Goal: Task Accomplishment & Management: Use online tool/utility

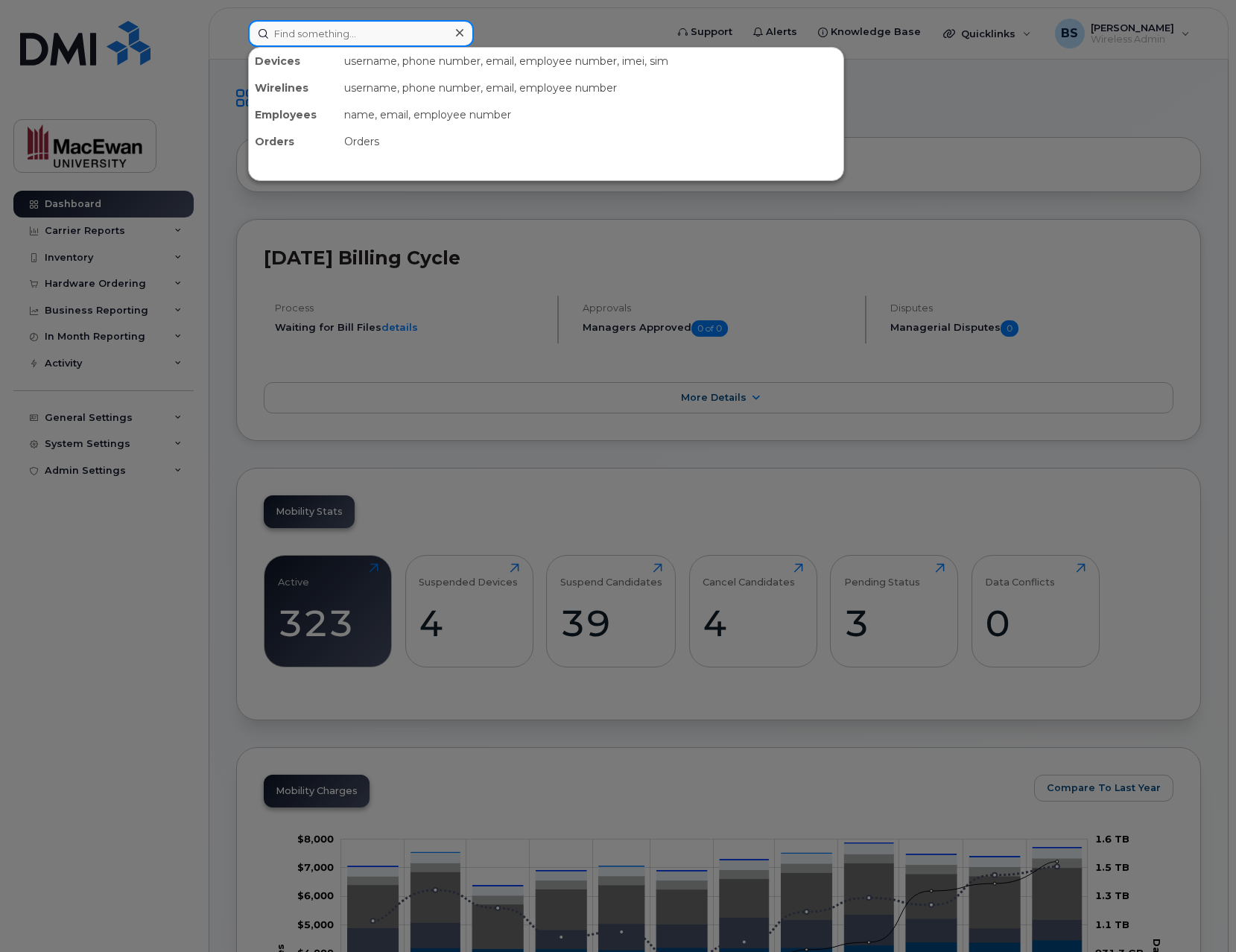
click at [330, 34] on input at bounding box center [361, 33] width 226 height 27
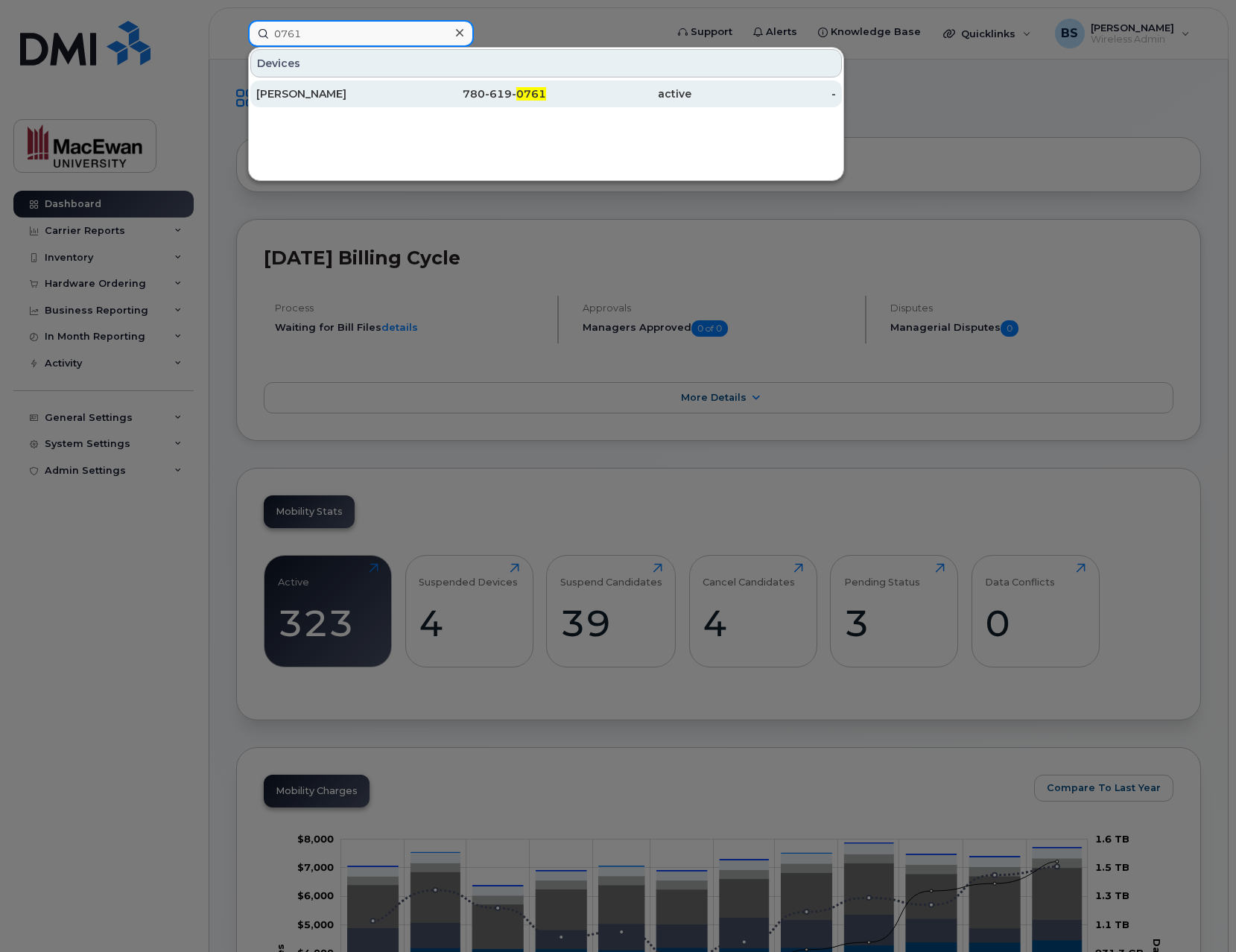
type input "0761"
click at [494, 89] on div "780-619- 0761" at bounding box center [474, 93] width 146 height 15
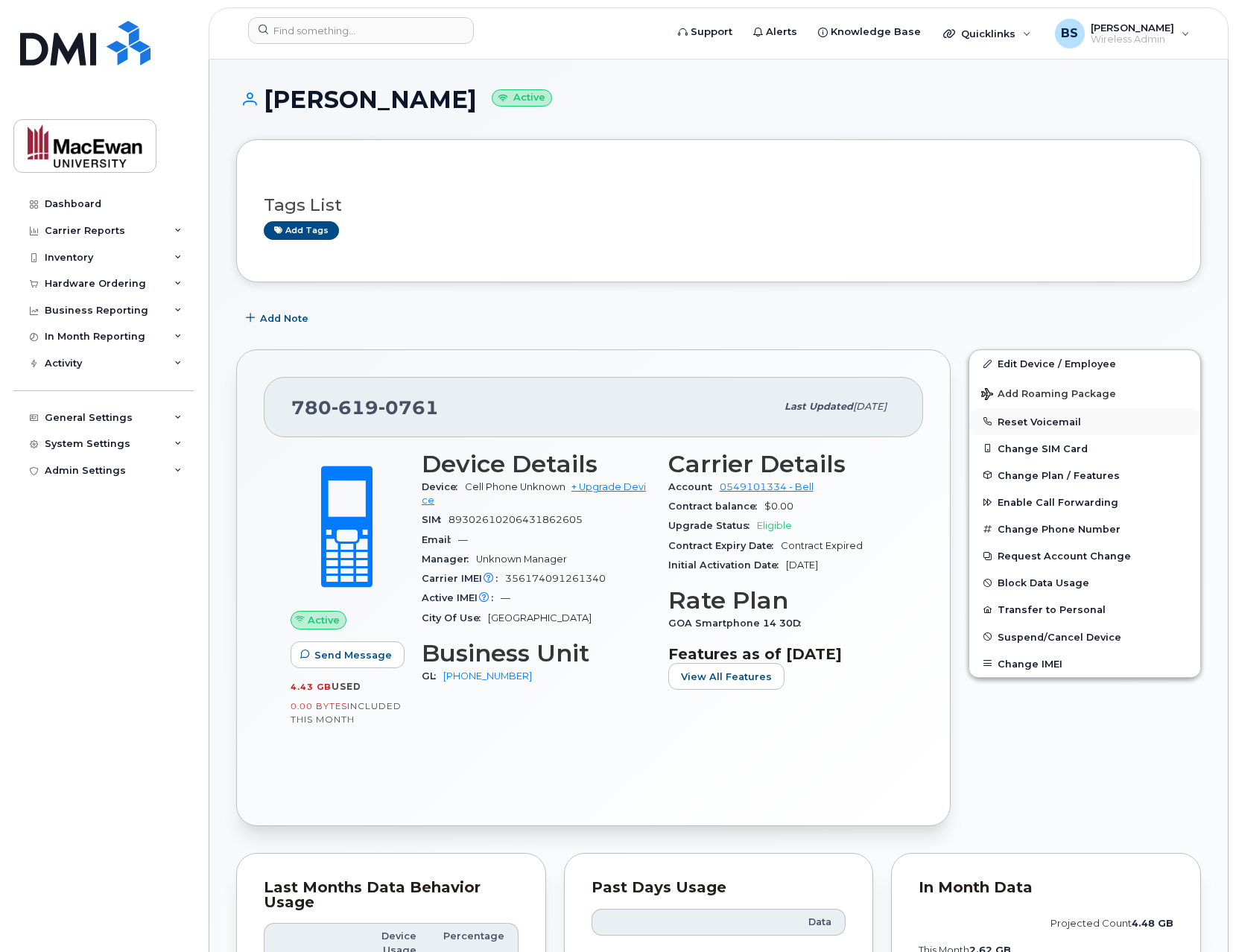
click at [1051, 419] on button "Reset Voicemail" at bounding box center [1084, 421] width 231 height 27
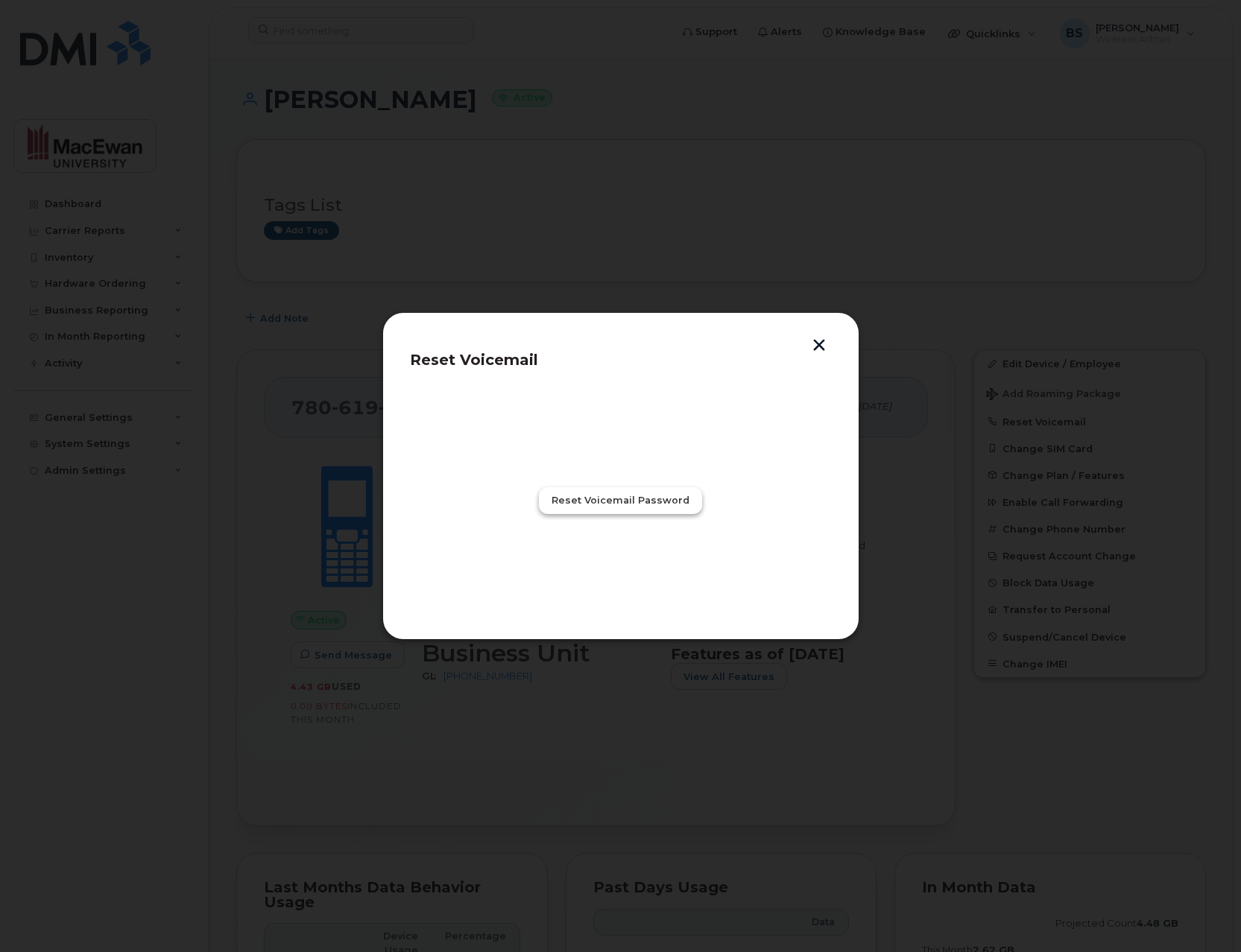
click at [599, 502] on span "Reset Voicemail Password" at bounding box center [620, 500] width 138 height 14
click at [625, 567] on span "Close" at bounding box center [620, 566] width 30 height 14
